Goal: Task Accomplishment & Management: Manage account settings

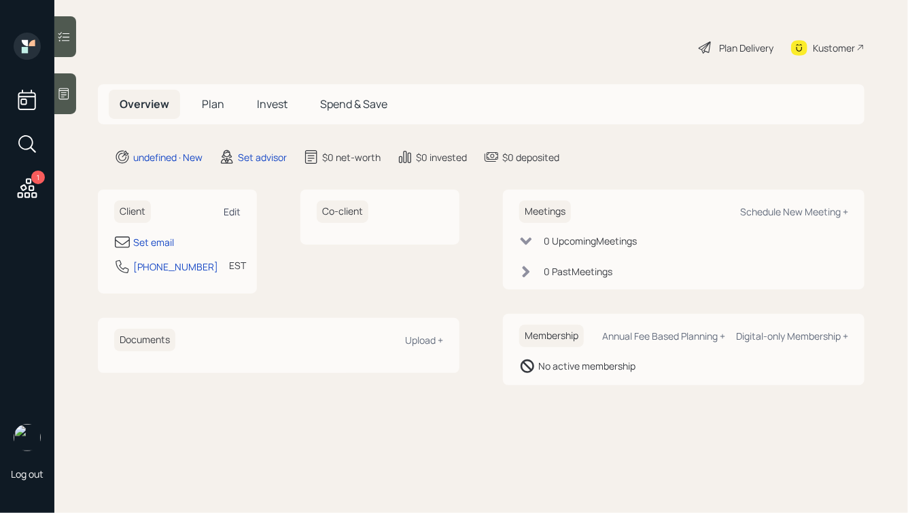
click at [230, 209] on div "Edit" at bounding box center [232, 211] width 17 height 13
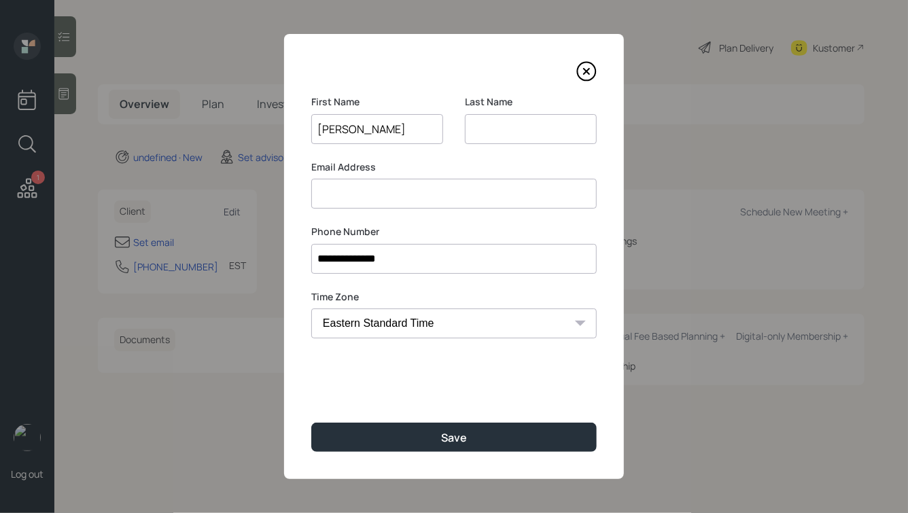
type input "James"
type input "Swann"
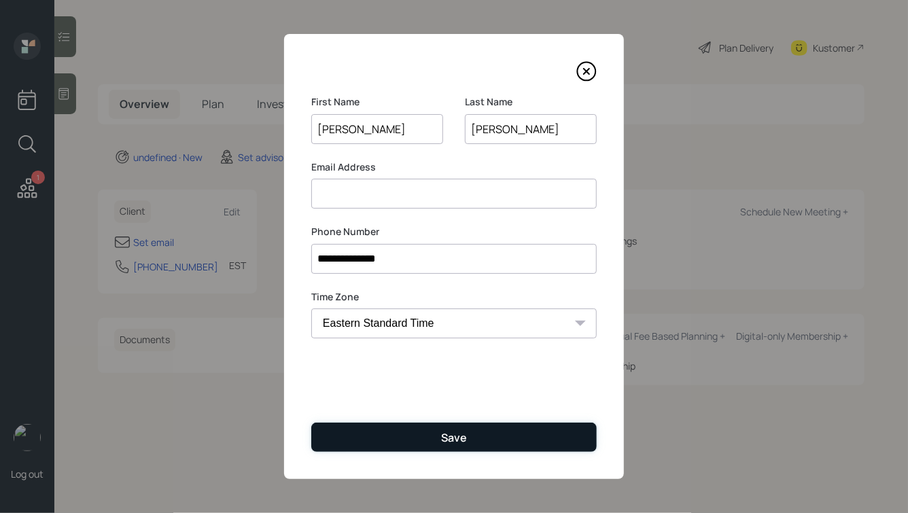
click at [429, 442] on button "Save" at bounding box center [454, 437] width 286 height 29
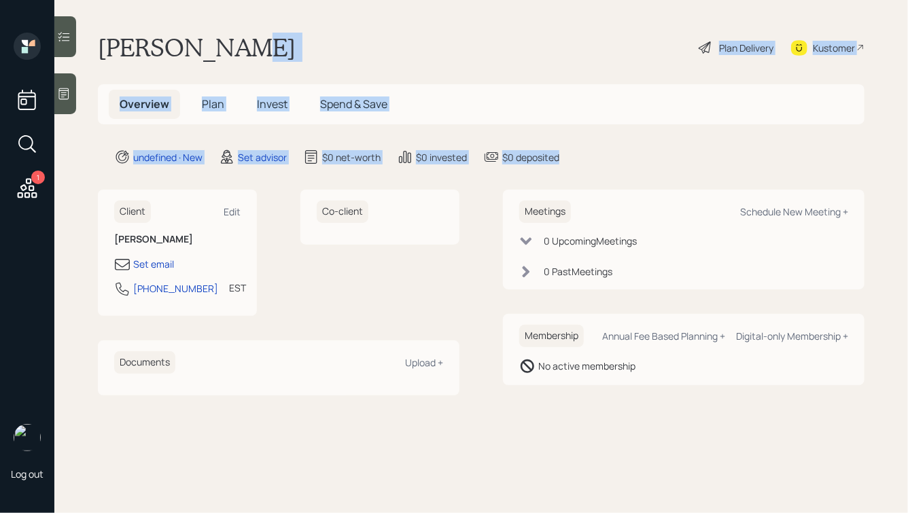
drag, startPoint x: 626, startPoint y: 160, endPoint x: 296, endPoint y: 48, distance: 348.5
click at [297, 49] on main "James Swann Plan Delivery Kustomer Overview Plan Invest Spend & Save undefined …" at bounding box center [481, 256] width 854 height 513
click at [296, 48] on div "James Swann Plan Delivery Kustomer" at bounding box center [481, 48] width 767 height 30
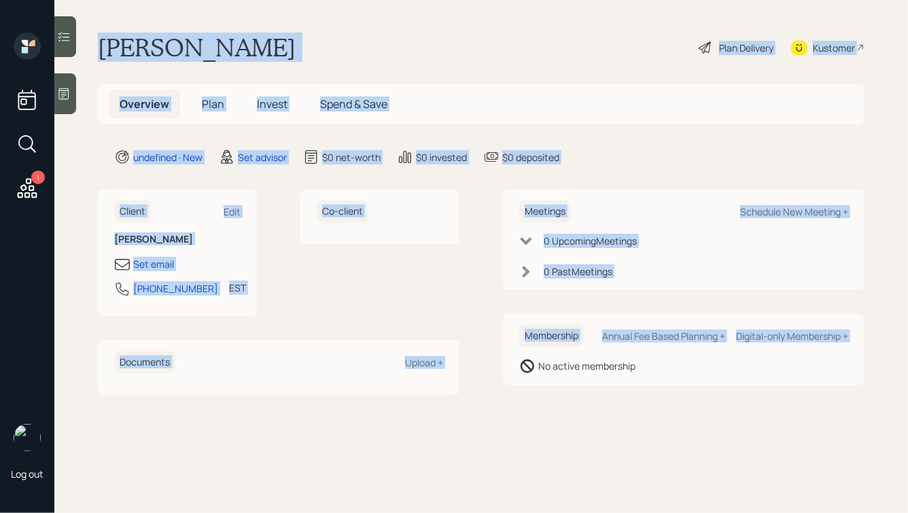
drag, startPoint x: 88, startPoint y: 36, endPoint x: 479, endPoint y: 403, distance: 536.2
click at [479, 403] on main "James Swann Plan Delivery Kustomer Overview Plan Invest Spend & Save undefined …" at bounding box center [481, 256] width 854 height 513
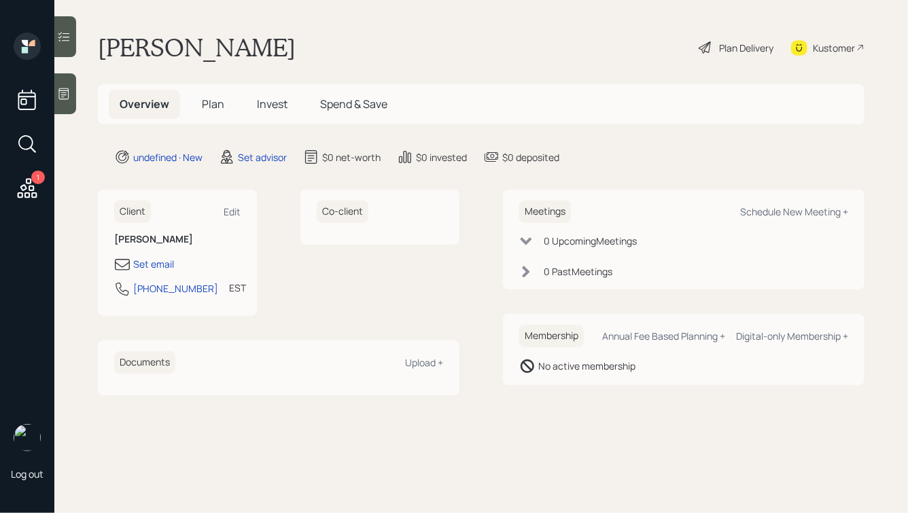
click at [561, 404] on main "James Swann Plan Delivery Kustomer Overview Plan Invest Spend & Save undefined …" at bounding box center [481, 256] width 854 height 513
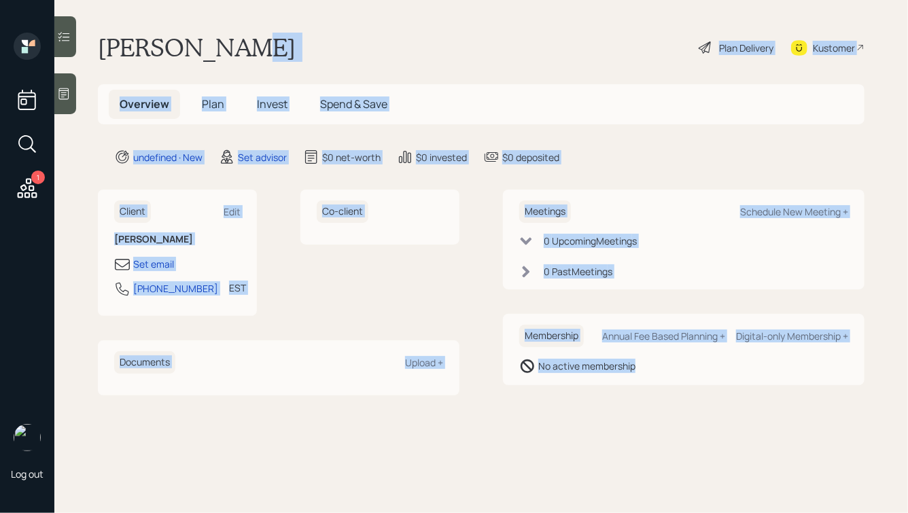
drag, startPoint x: 670, startPoint y: 396, endPoint x: 351, endPoint y: 40, distance: 478.5
click at [351, 44] on main "James Swann Plan Delivery Kustomer Overview Plan Invest Spend & Save undefined …" at bounding box center [481, 256] width 854 height 513
click at [351, 40] on div "James Swann Plan Delivery Kustomer" at bounding box center [481, 48] width 767 height 30
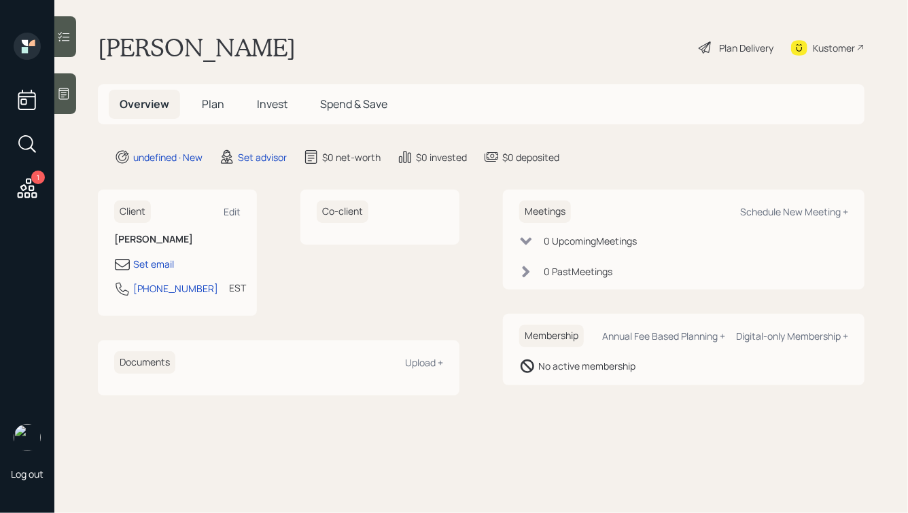
click at [75, 85] on div at bounding box center [65, 93] width 22 height 41
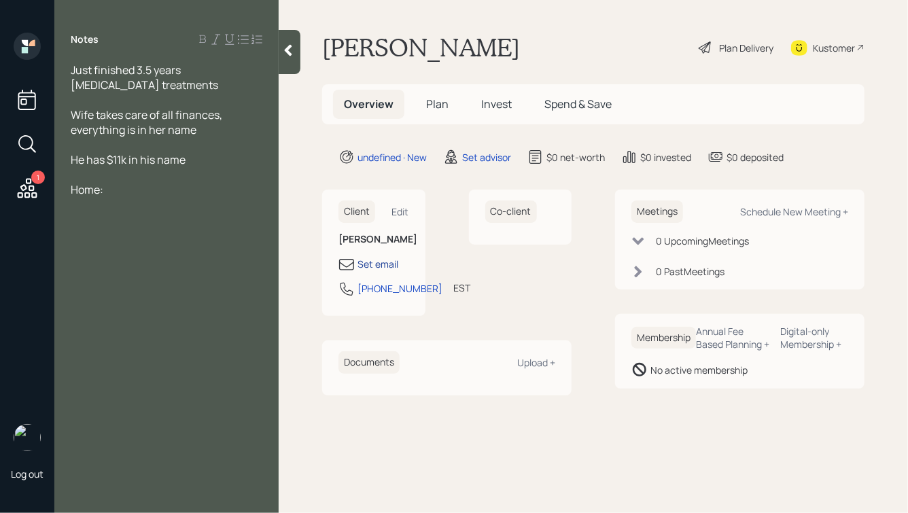
click at [376, 262] on div "Set email" at bounding box center [378, 264] width 41 height 14
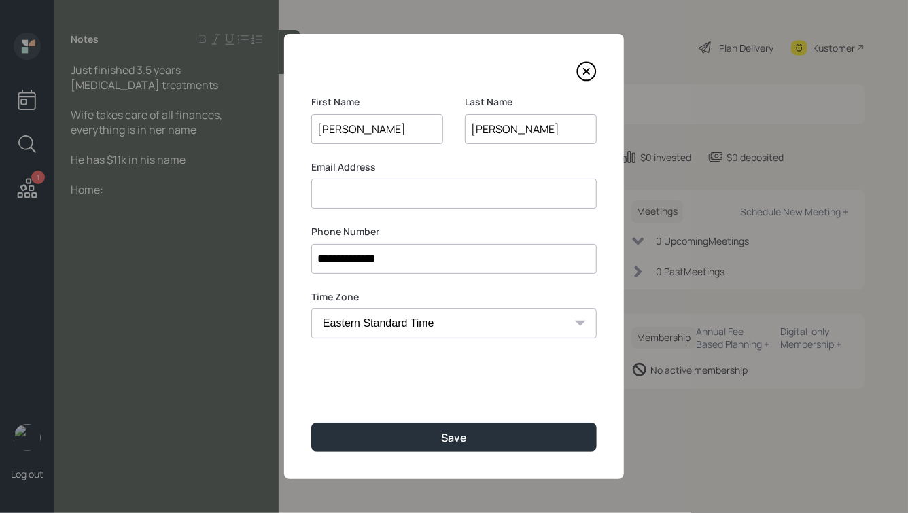
click at [375, 202] on input at bounding box center [454, 194] width 286 height 30
type input "swannjim2@gmail.com"
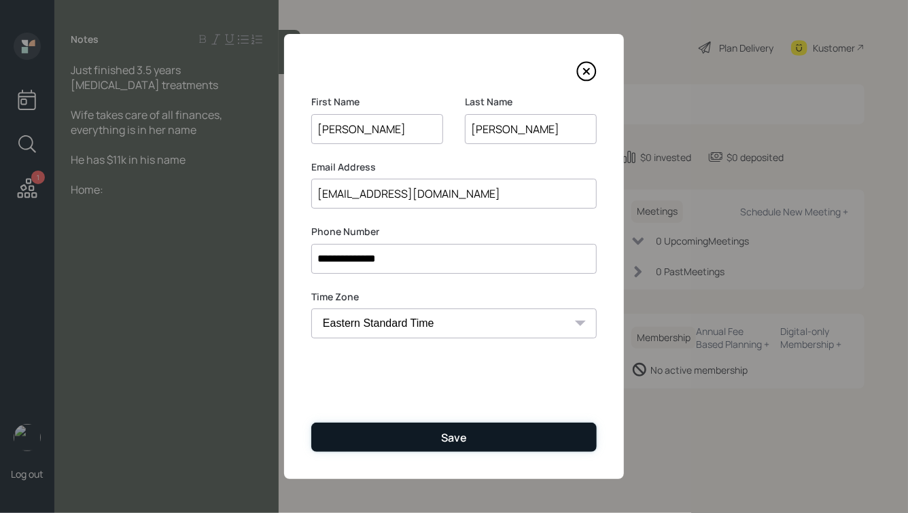
click at [450, 446] on button "Save" at bounding box center [454, 437] width 286 height 29
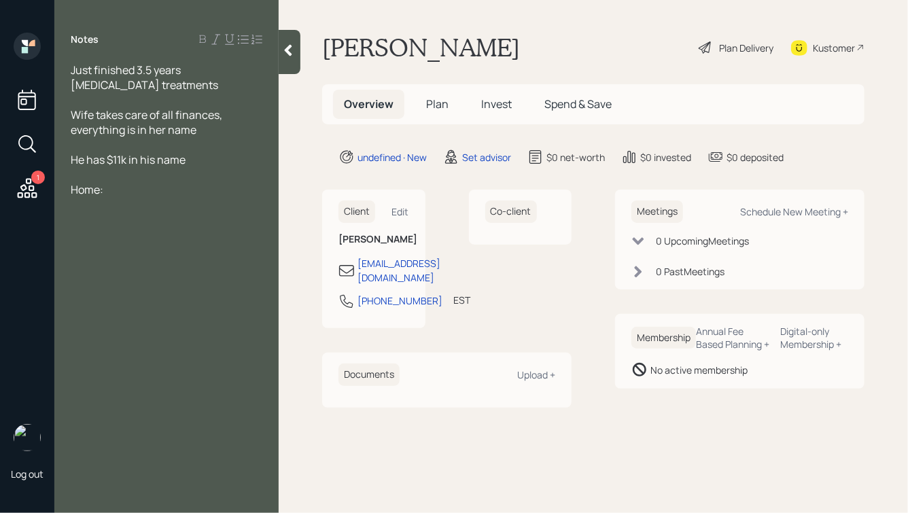
click at [288, 44] on icon at bounding box center [288, 51] width 14 height 14
